Goal: Task Accomplishment & Management: Use online tool/utility

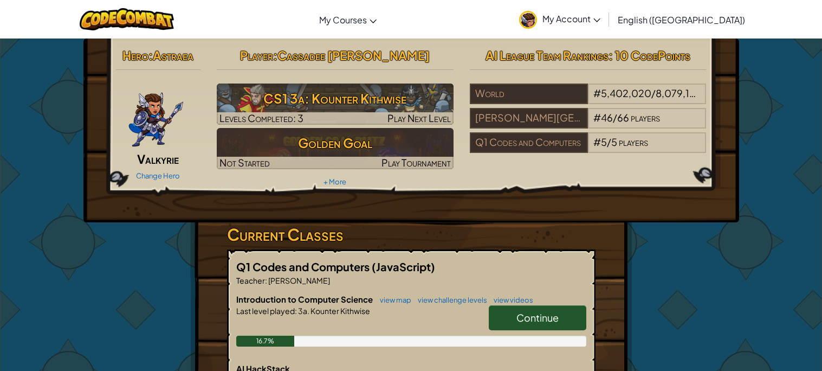
scroll to position [17, 0]
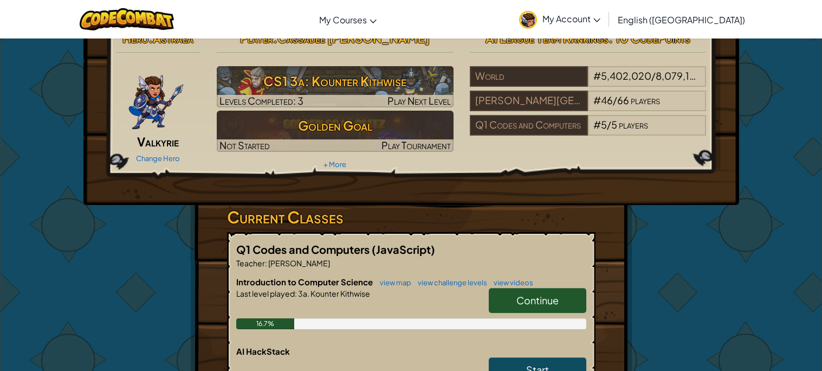
click at [524, 297] on span "Continue" at bounding box center [538, 300] width 42 height 12
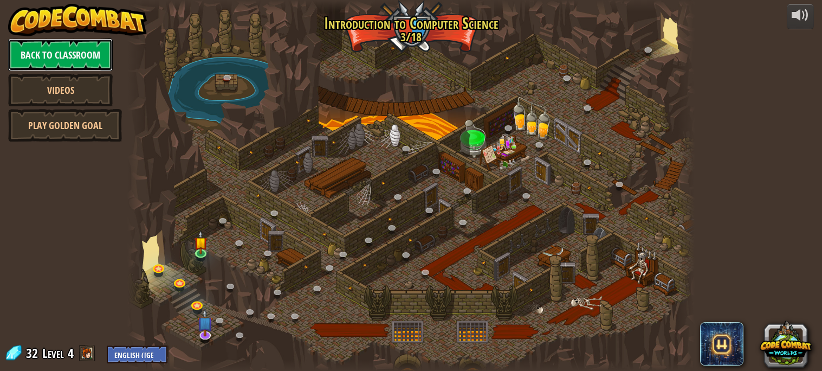
click at [50, 55] on link "Back to Classroom" at bounding box center [60, 54] width 105 height 33
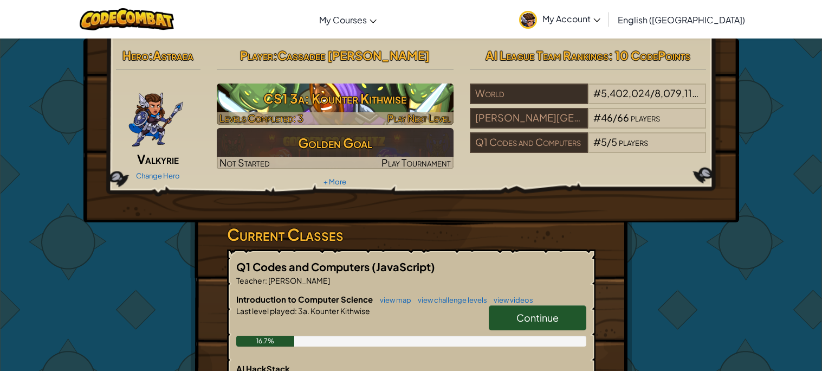
click at [307, 120] on div at bounding box center [335, 118] width 237 height 12
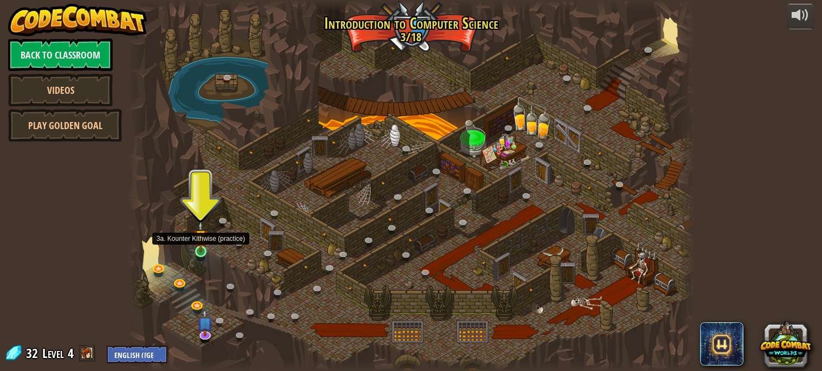
click at [202, 252] on img at bounding box center [201, 236] width 14 height 31
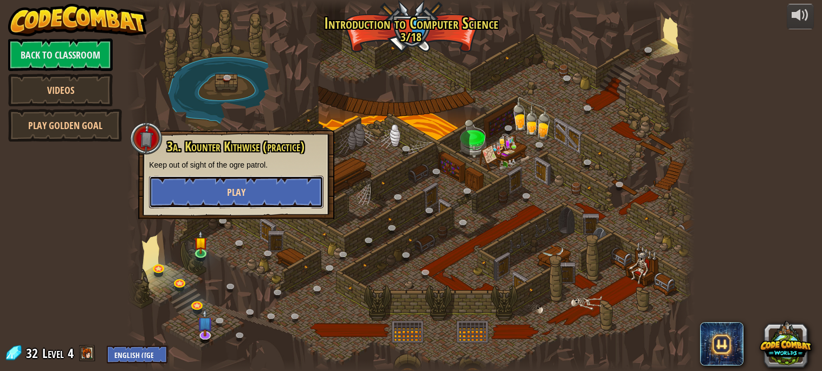
click at [198, 189] on button "Play" at bounding box center [236, 192] width 175 height 33
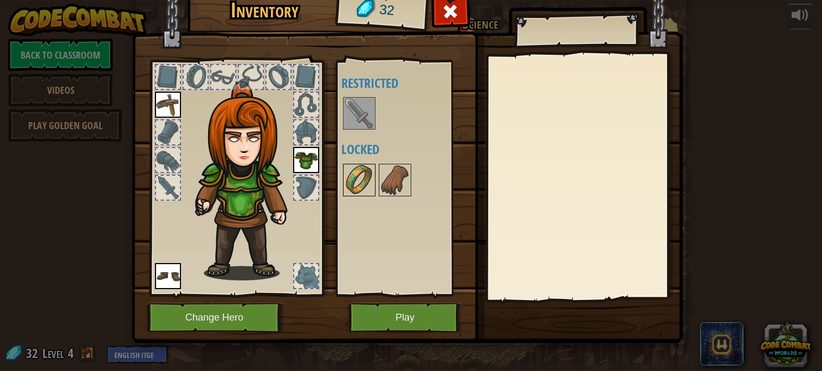
click at [346, 182] on img at bounding box center [359, 180] width 30 height 30
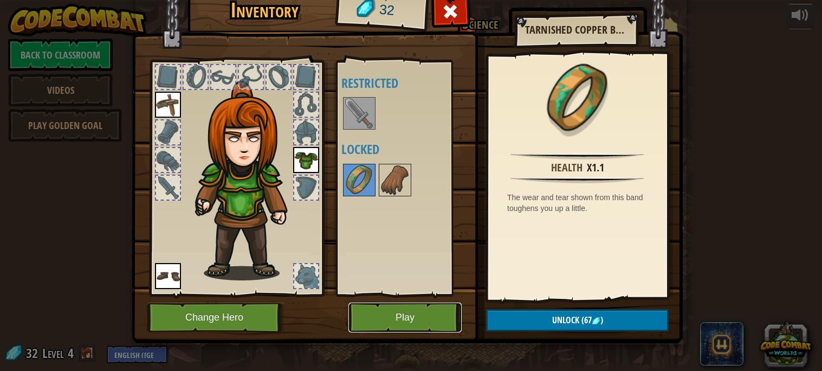
click at [400, 310] on button "Play" at bounding box center [405, 317] width 113 height 30
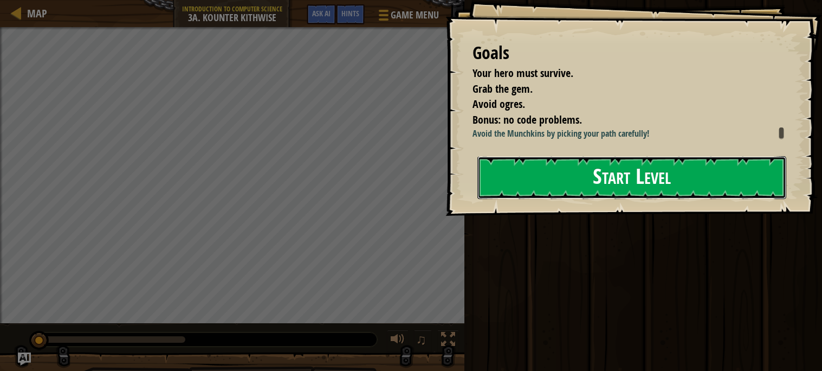
click at [572, 170] on button "Start Level" at bounding box center [632, 177] width 309 height 43
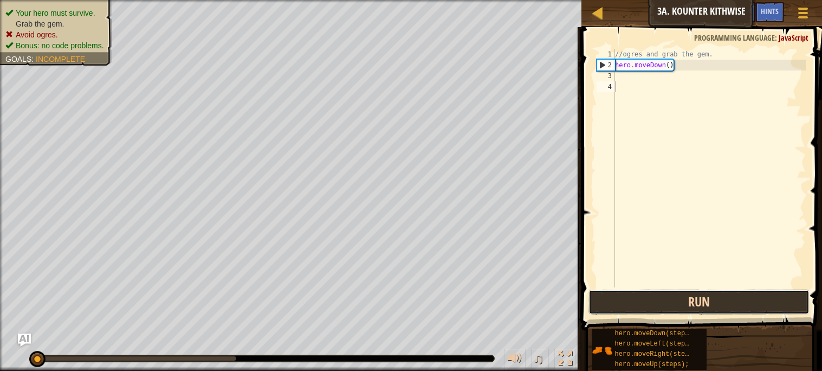
click at [773, 302] on button "Run" at bounding box center [699, 301] width 221 height 25
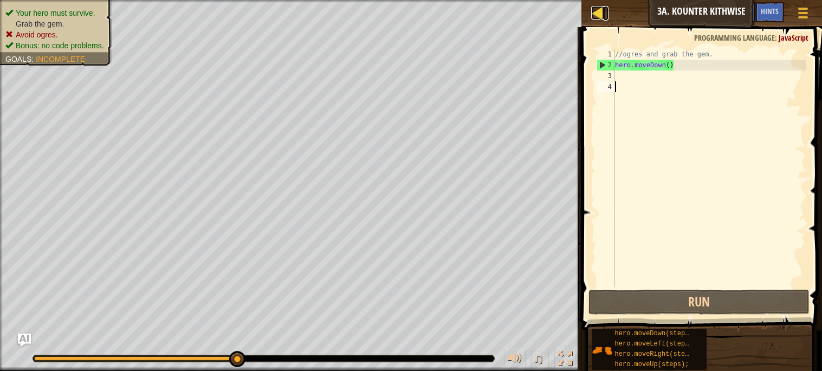
click at [596, 16] on div at bounding box center [598, 13] width 14 height 14
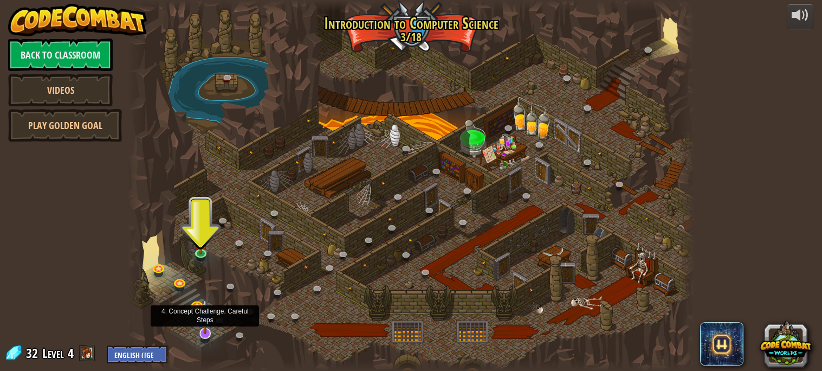
click at [201, 327] on img at bounding box center [205, 316] width 16 height 36
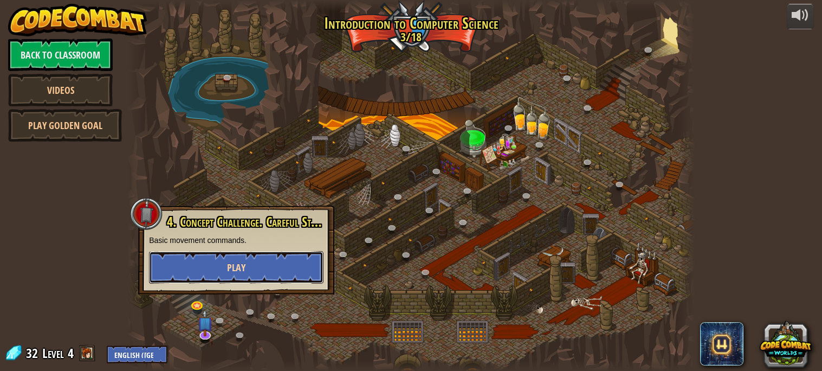
click at [212, 274] on button "Play" at bounding box center [236, 267] width 175 height 33
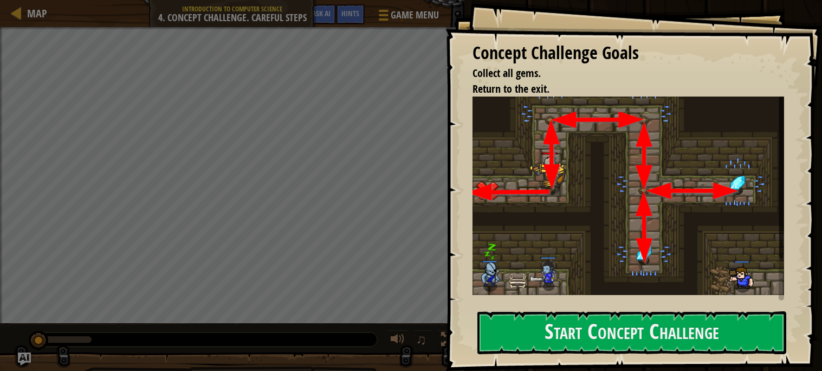
click at [579, 309] on div "Concept Challenge Goals Collect all gems. Return to the exit. This is a CONCEPT…" at bounding box center [634, 185] width 377 height 371
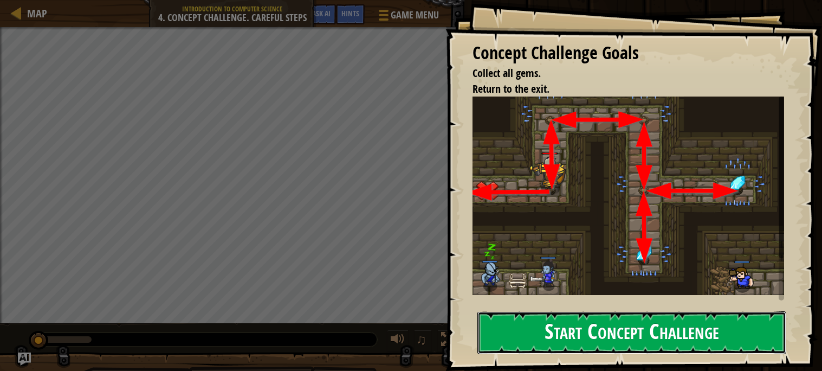
click at [578, 335] on button "Start Concept Challenge" at bounding box center [632, 332] width 309 height 43
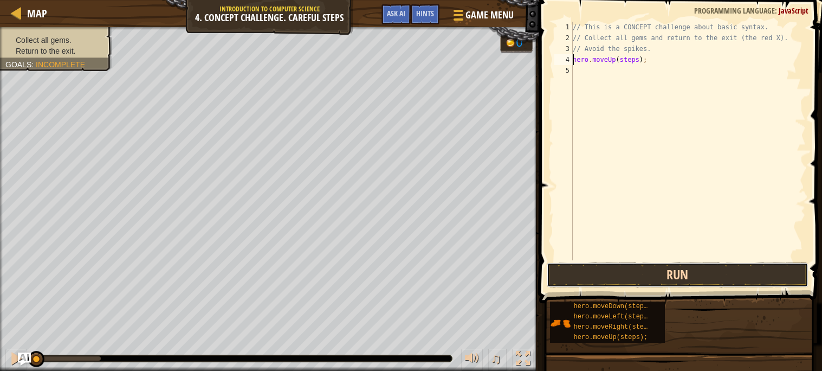
click at [664, 273] on button "Run" at bounding box center [678, 274] width 262 height 25
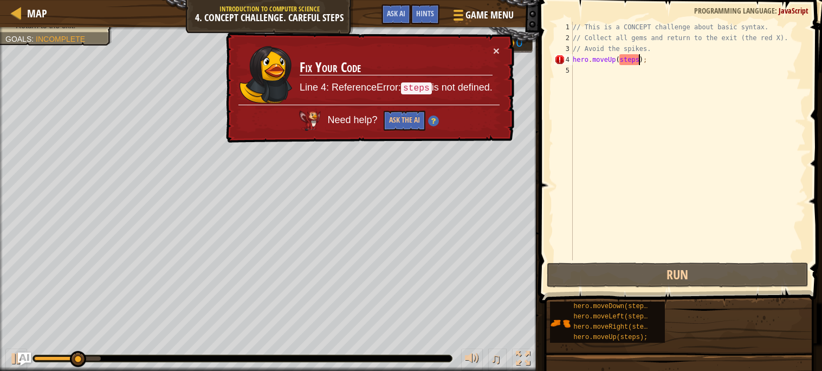
click at [639, 60] on div "// This is a CONCEPT challenge about basic syntax. // Collect all gems and retu…" at bounding box center [688, 152] width 235 height 260
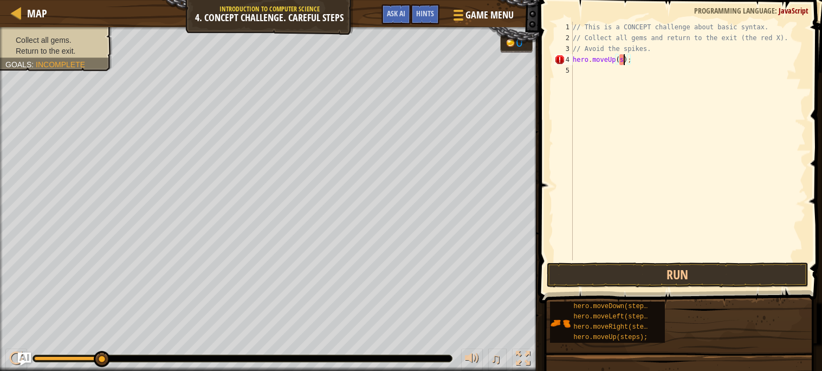
type textarea "hero.moveUp();"
click at [697, 268] on button "Run" at bounding box center [678, 274] width 262 height 25
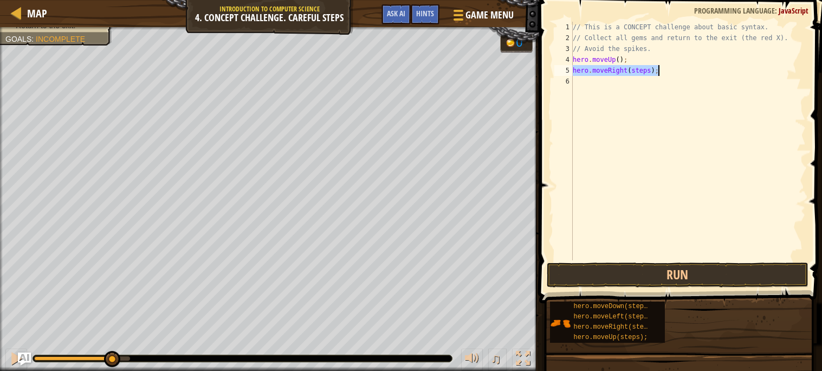
click at [649, 68] on div "// This is a CONCEPT challenge about basic syntax. // Collect all gems and retu…" at bounding box center [688, 141] width 235 height 239
click at [647, 81] on div "// This is a CONCEPT challenge about basic syntax. // Collect all gems and retu…" at bounding box center [688, 152] width 235 height 260
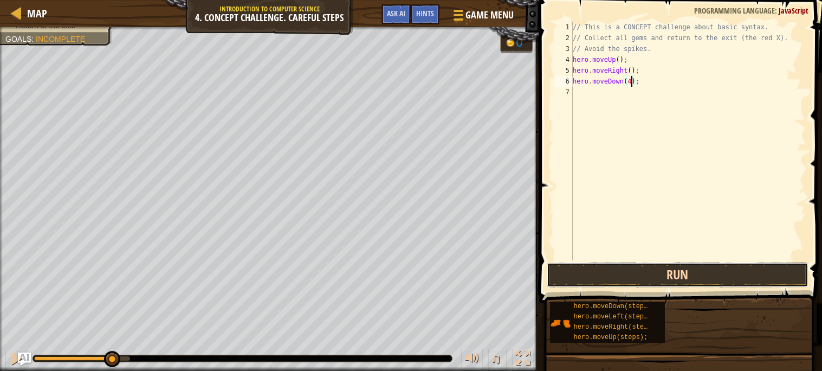
click at [700, 281] on button "Run" at bounding box center [678, 274] width 262 height 25
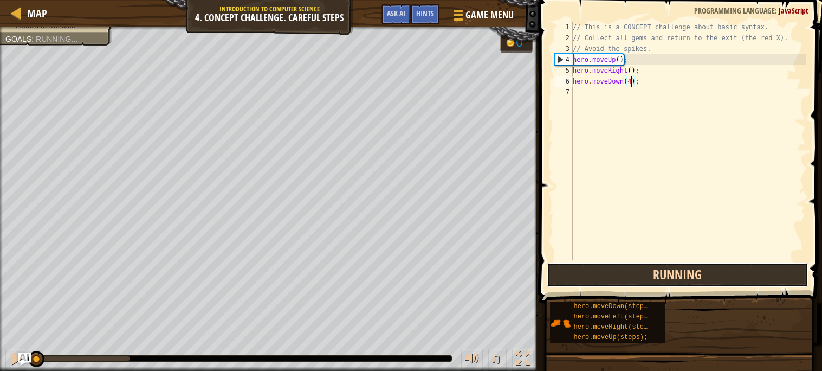
click at [700, 281] on button "Running" at bounding box center [678, 274] width 262 height 25
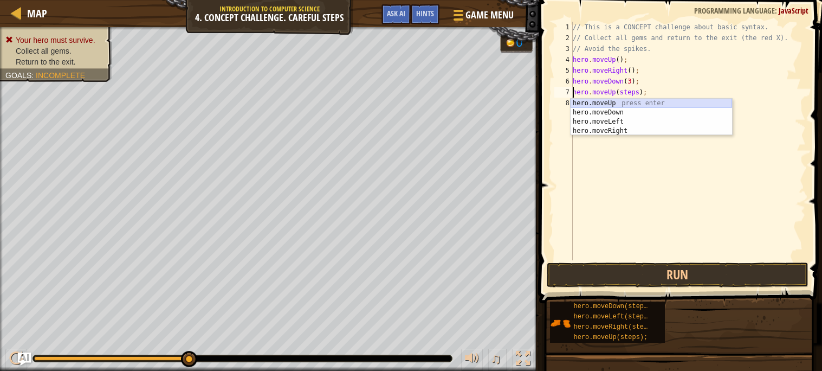
click at [621, 100] on div "hero.moveUp press enter hero.moveDown press enter hero.moveLeft press enter her…" at bounding box center [652, 126] width 162 height 55
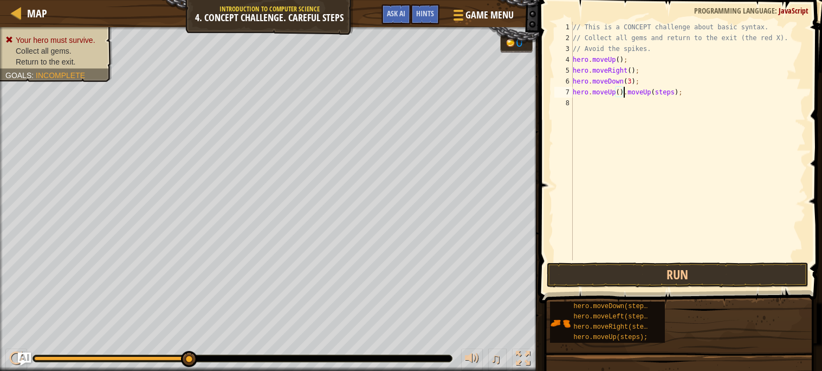
click at [682, 92] on div "// This is a CONCEPT challenge about basic syntax. // Collect all gems and retu…" at bounding box center [688, 152] width 235 height 260
click at [678, 91] on div "// This is a CONCEPT challenge about basic syntax. // Collect all gems and retu…" at bounding box center [688, 152] width 235 height 260
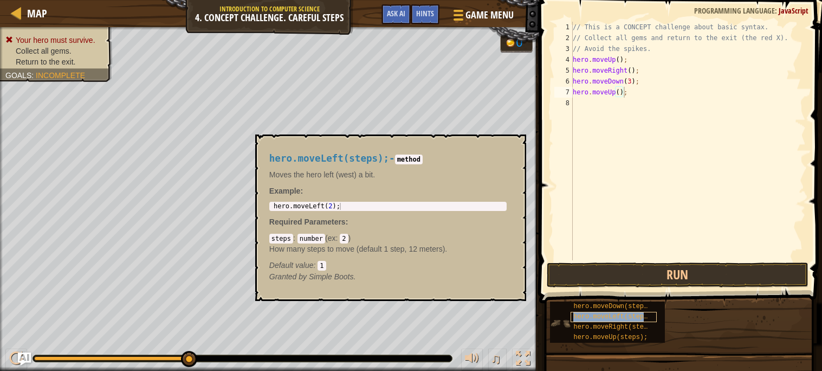
click at [589, 328] on div "hero.moveDown(steps); hero.moveLeft(steps); hero.moveRight(steps); hero.moveUp(…" at bounding box center [607, 321] width 115 height 41
click at [605, 195] on div "Hints Videos hero.moveUp(); 1 2 3 4 5 6 7 8 // This is a CONCEPT challenge abou…" at bounding box center [679, 182] width 286 height 365
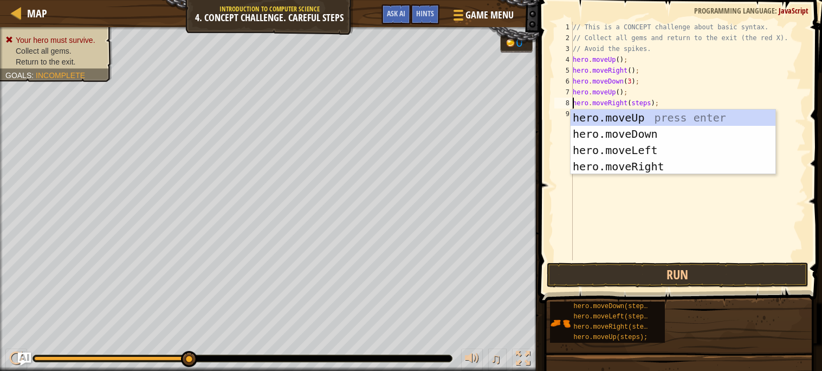
click at [646, 102] on div "// This is a CONCEPT challenge about basic syntax. // Collect all gems and retu…" at bounding box center [688, 152] width 235 height 260
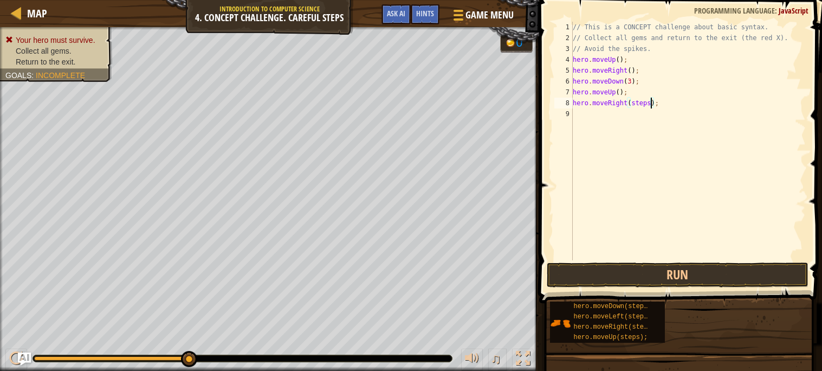
click at [649, 100] on div "// This is a CONCEPT challenge about basic syntax. // Collect all gems and retu…" at bounding box center [688, 152] width 235 height 260
click at [694, 270] on button "Run" at bounding box center [678, 274] width 262 height 25
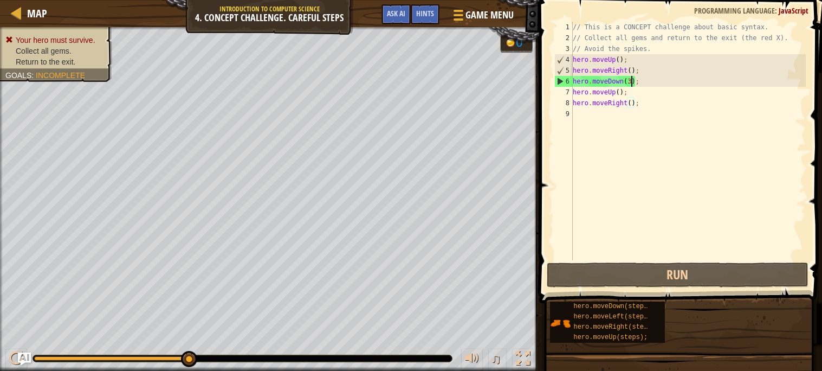
click at [633, 82] on div "// This is a CONCEPT challenge about basic syntax. // Collect all gems and retu…" at bounding box center [688, 152] width 235 height 260
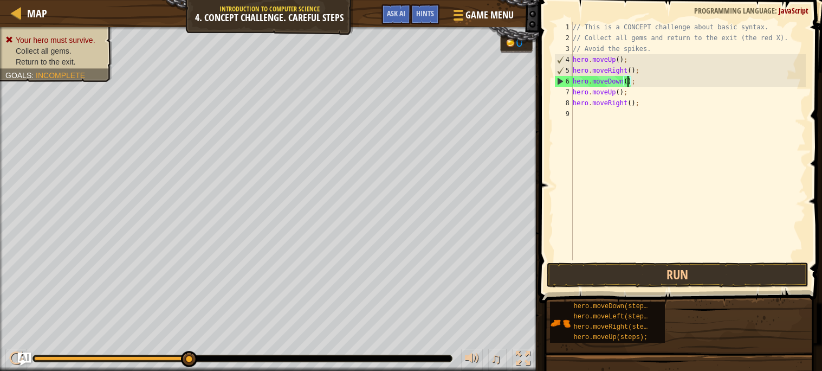
scroll to position [4, 4]
click at [679, 271] on button "Run" at bounding box center [678, 274] width 262 height 25
click at [634, 265] on button "Run" at bounding box center [678, 274] width 262 height 25
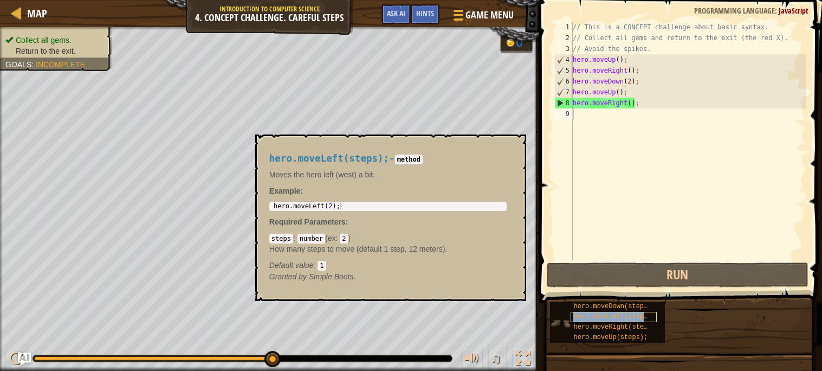
type textarea "hero.moveLeft(steps);"
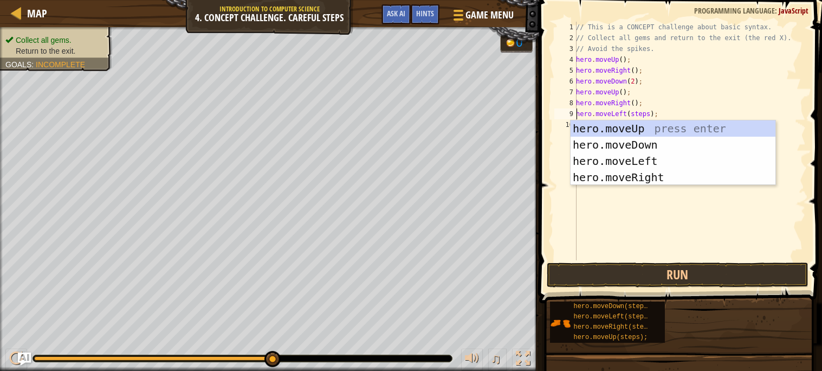
click at [632, 211] on div "// This is a CONCEPT challenge about basic syntax. // Collect all gems and retu…" at bounding box center [690, 152] width 232 height 260
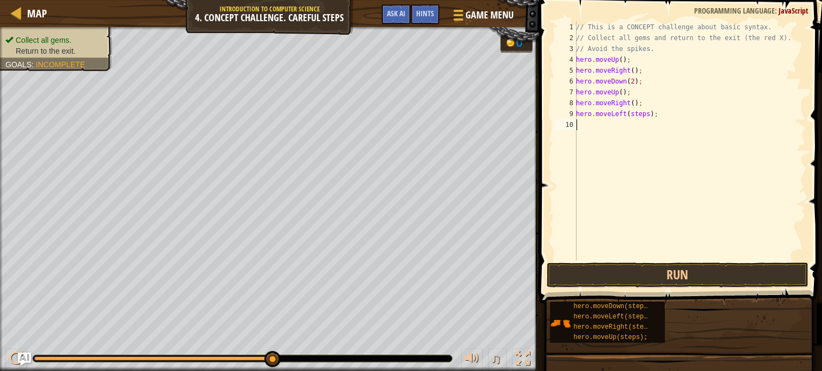
scroll to position [4, 0]
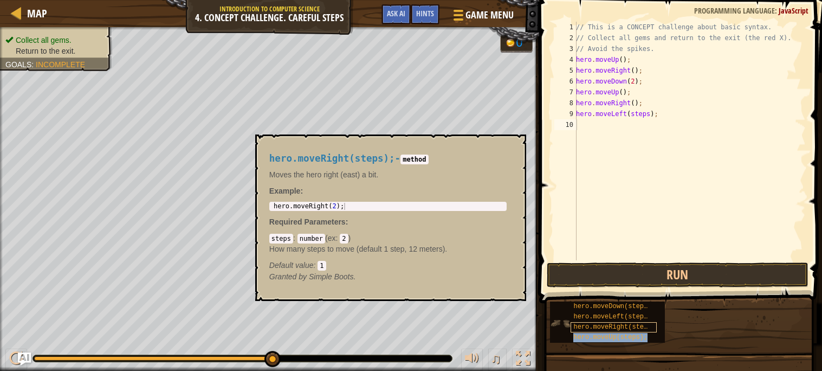
type textarea "hero.moveUp(steps);"
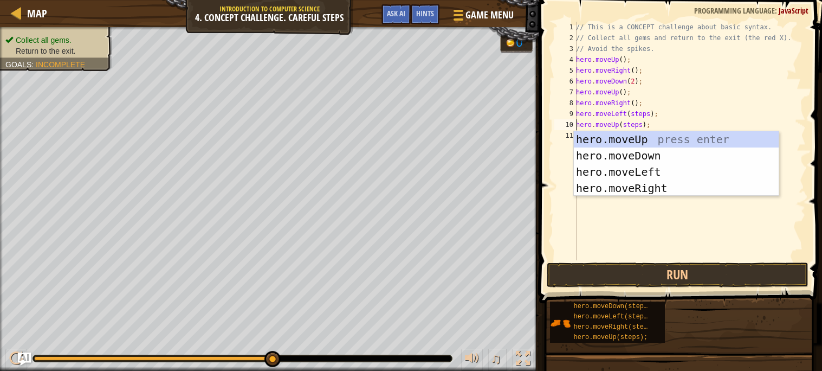
click at [639, 220] on div "// This is a CONCEPT challenge about basic syntax. // Collect all gems and retu…" at bounding box center [690, 152] width 232 height 260
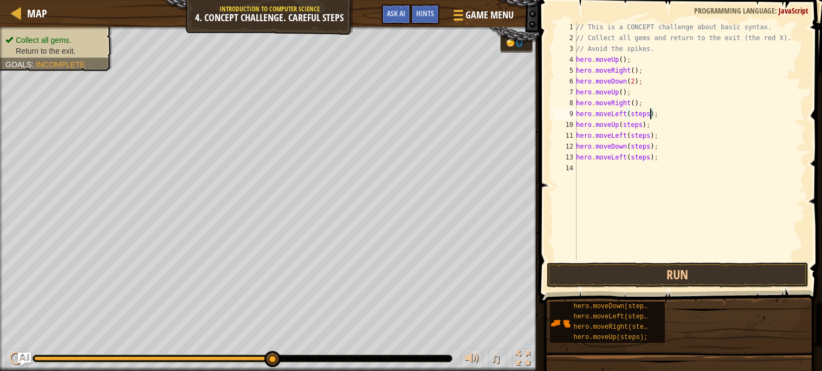
click at [652, 115] on div "// This is a CONCEPT challenge about basic syntax. // Collect all gems and retu…" at bounding box center [690, 152] width 232 height 260
click at [641, 122] on div "// This is a CONCEPT challenge about basic syntax. // Collect all gems and retu…" at bounding box center [690, 152] width 232 height 260
click at [651, 134] on div "// This is a CONCEPT challenge about basic syntax. // Collect all gems and retu…" at bounding box center [690, 152] width 232 height 260
click at [652, 146] on div "// This is a CONCEPT challenge about basic syntax. // Collect all gems and retu…" at bounding box center [690, 152] width 232 height 260
click at [652, 155] on div "// This is a CONCEPT challenge about basic syntax. // Collect all gems and retu…" at bounding box center [690, 152] width 232 height 260
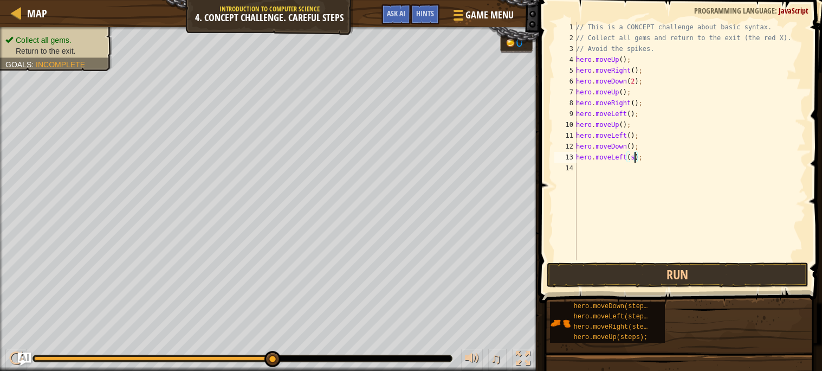
type textarea "hero.moveLeft();"
click at [681, 269] on button "Run" at bounding box center [678, 274] width 262 height 25
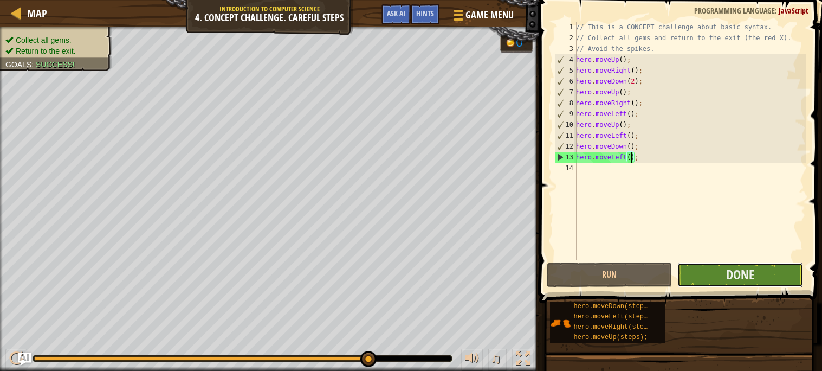
click at [708, 273] on button "Done" at bounding box center [741, 274] width 126 height 25
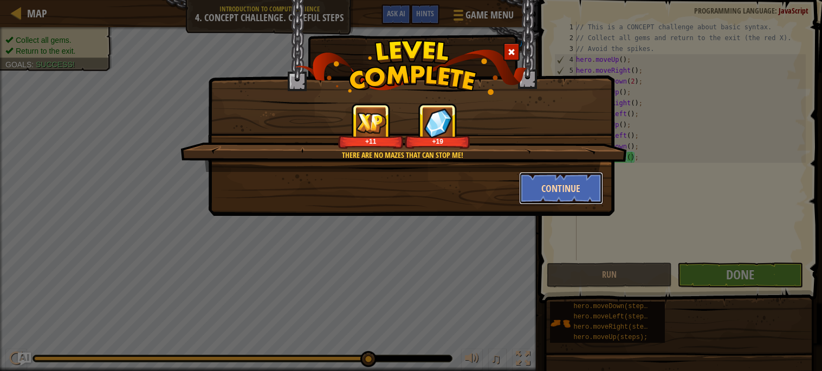
click at [572, 186] on button "Continue" at bounding box center [561, 188] width 84 height 33
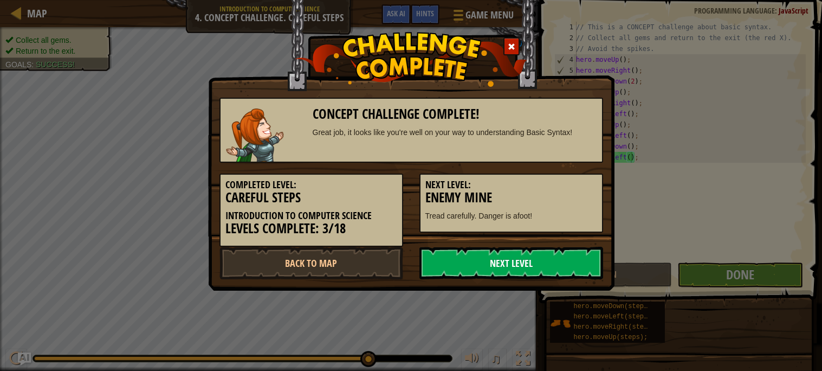
click at [544, 257] on link "Next Level" at bounding box center [512, 263] width 184 height 33
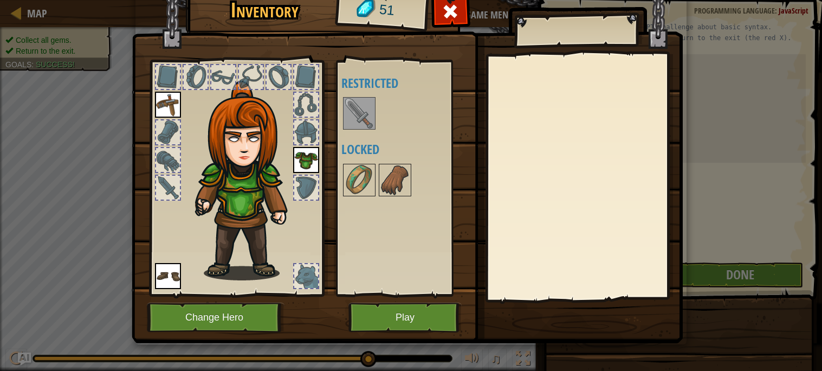
click at [173, 104] on img at bounding box center [168, 105] width 26 height 26
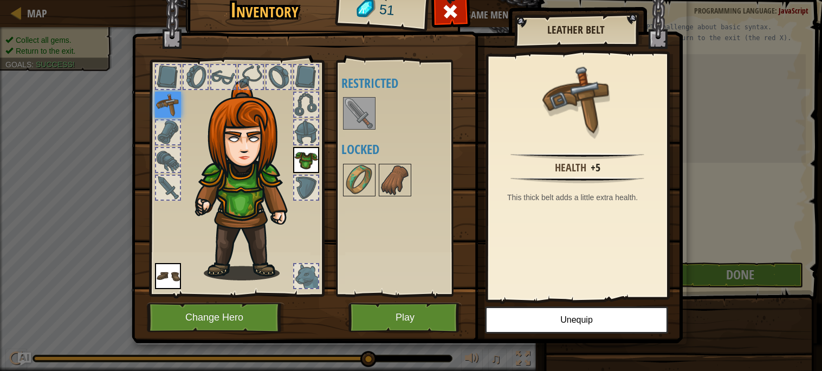
click at [438, 248] on div "Available Equip Equip Equip (double-click to equip) Restricted Locked" at bounding box center [406, 178] width 128 height 226
click at [411, 122] on div at bounding box center [406, 113] width 128 height 36
click at [359, 113] on img at bounding box center [359, 113] width 30 height 30
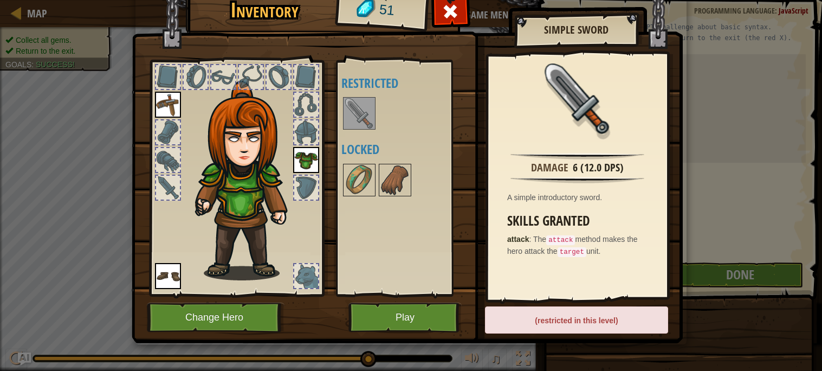
click at [311, 164] on img at bounding box center [306, 160] width 26 height 26
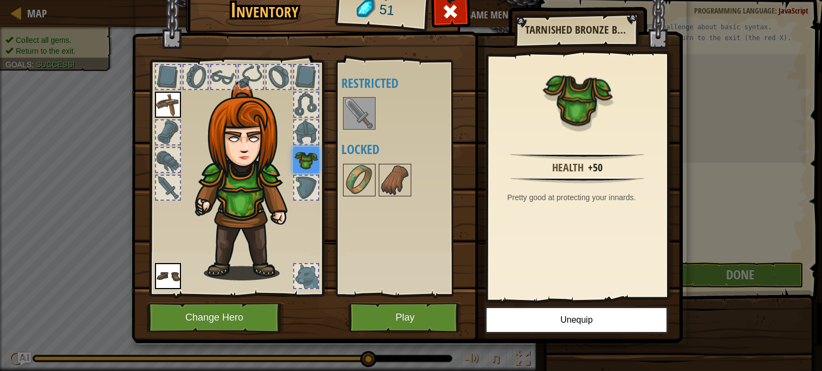
click at [160, 275] on img at bounding box center [168, 276] width 26 height 26
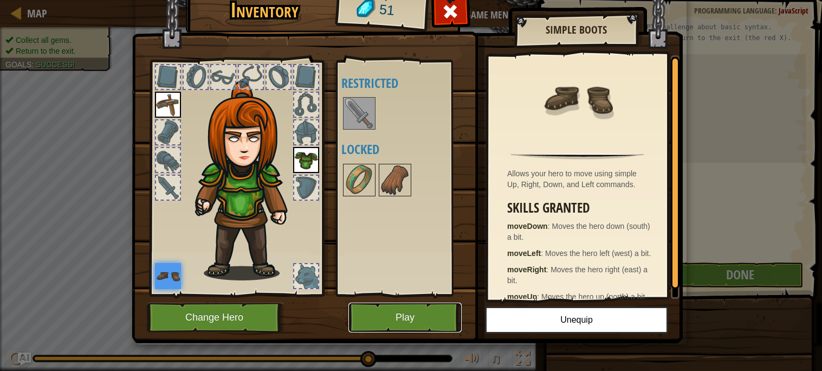
click at [442, 310] on button "Play" at bounding box center [405, 317] width 113 height 30
